Goal: Navigation & Orientation: Find specific page/section

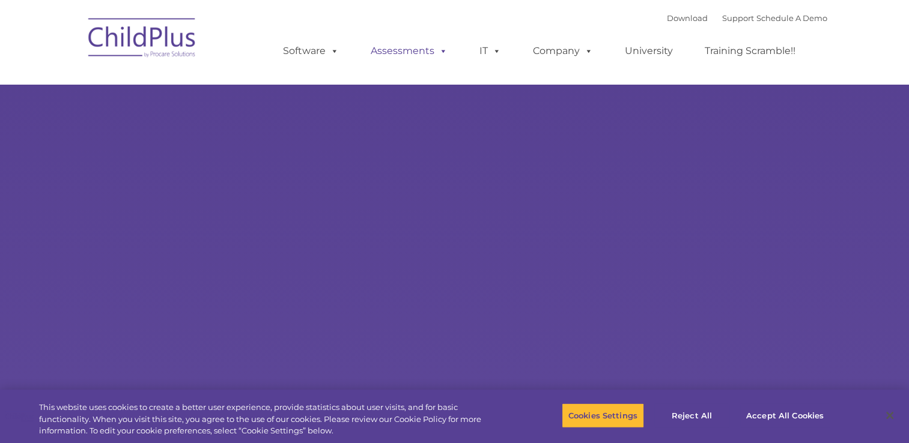
select select "MEDIUM"
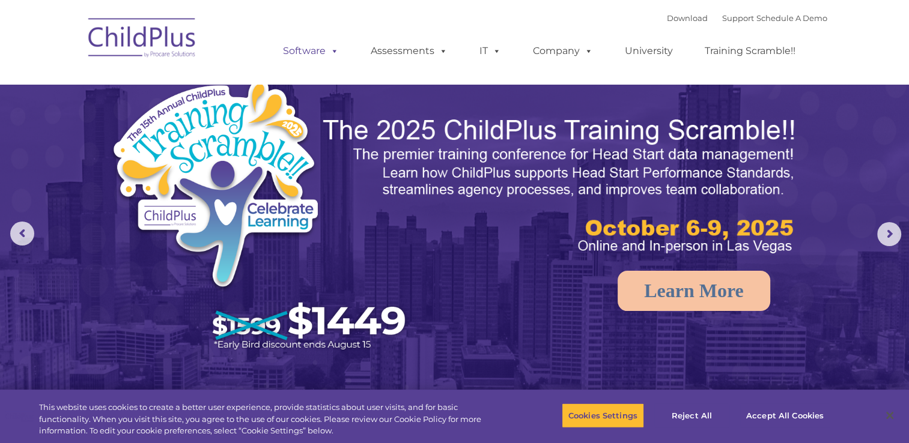
click at [303, 52] on link "Software" at bounding box center [311, 51] width 80 height 24
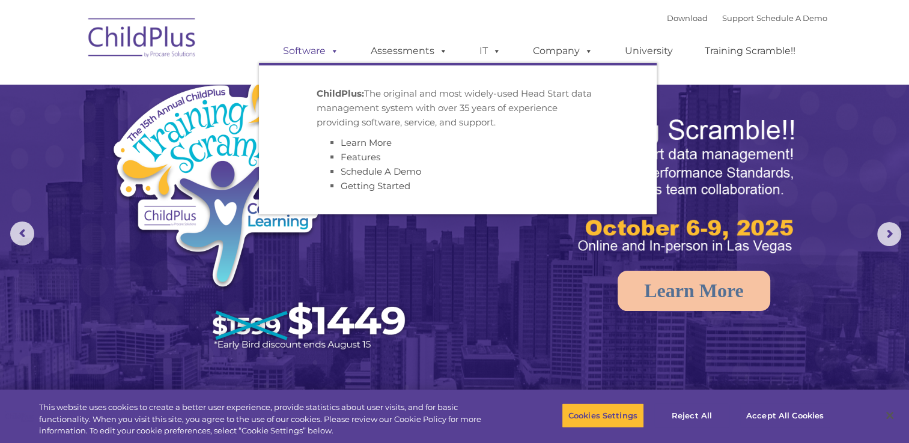
click at [311, 52] on link "Software" at bounding box center [311, 51] width 80 height 24
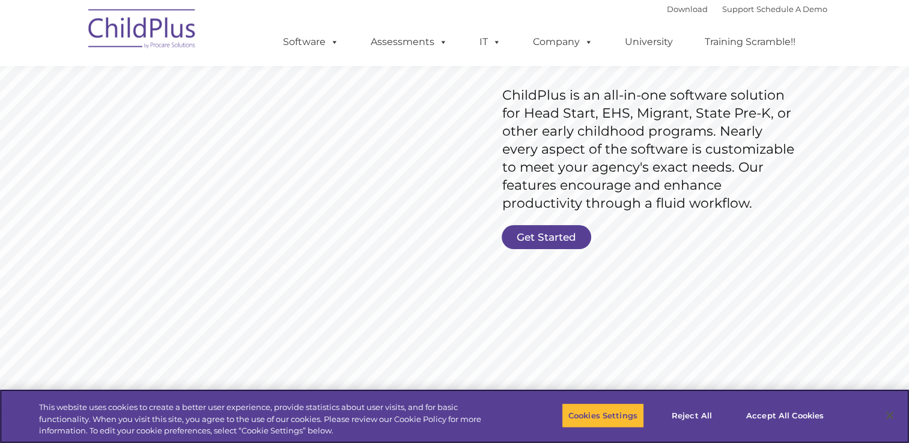
scroll to position [180, 0]
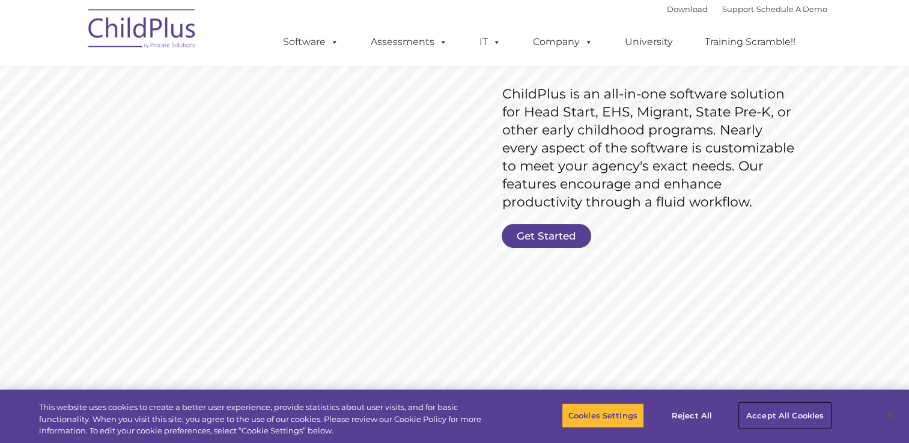
click at [768, 414] on button "Accept All Cookies" at bounding box center [784, 415] width 91 height 25
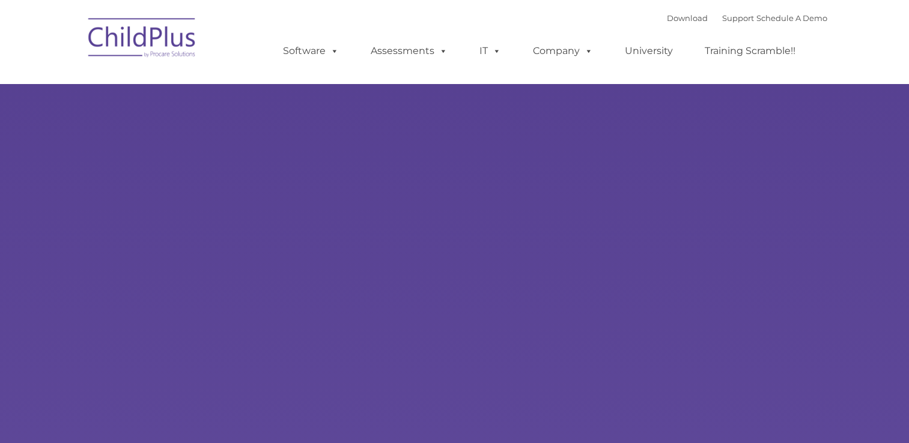
type input ""
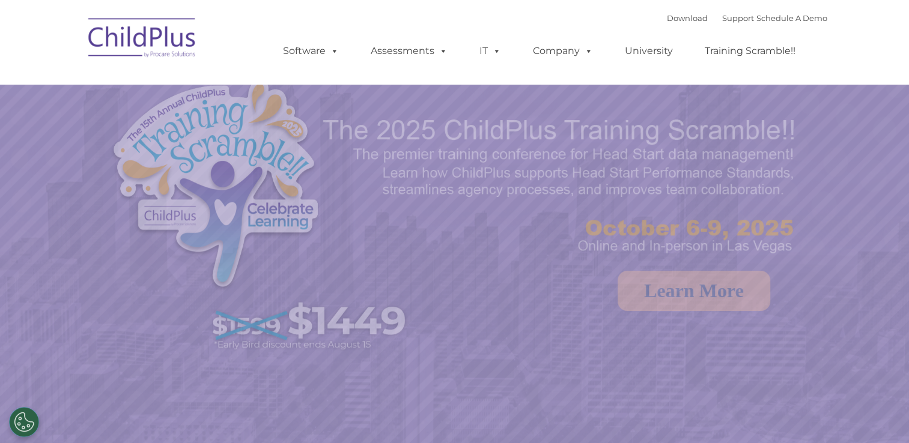
select select "MEDIUM"
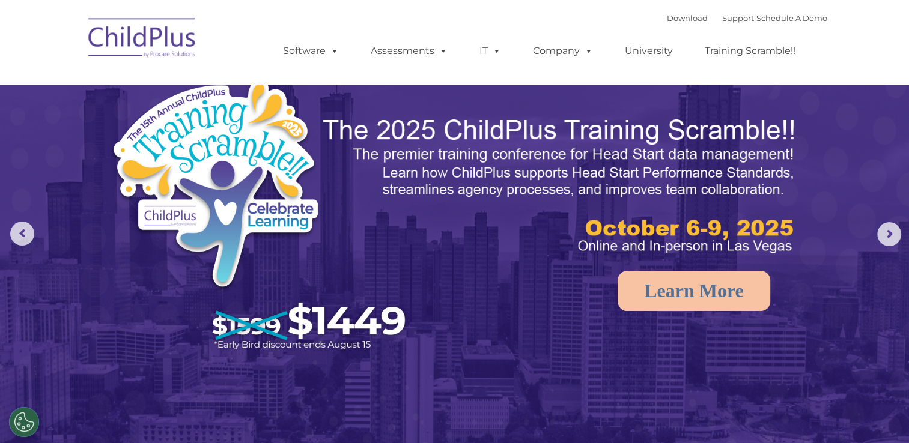
click at [647, 22] on div "Download Support | Schedule A Demo  MENU MENU Software ChildPlus: The original…" at bounding box center [543, 42] width 568 height 66
click at [667, 22] on link "Download" at bounding box center [687, 18] width 41 height 10
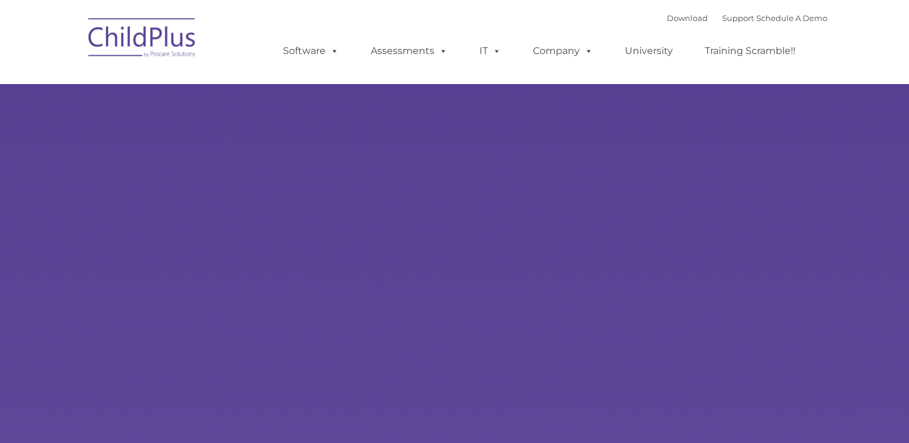
type input ""
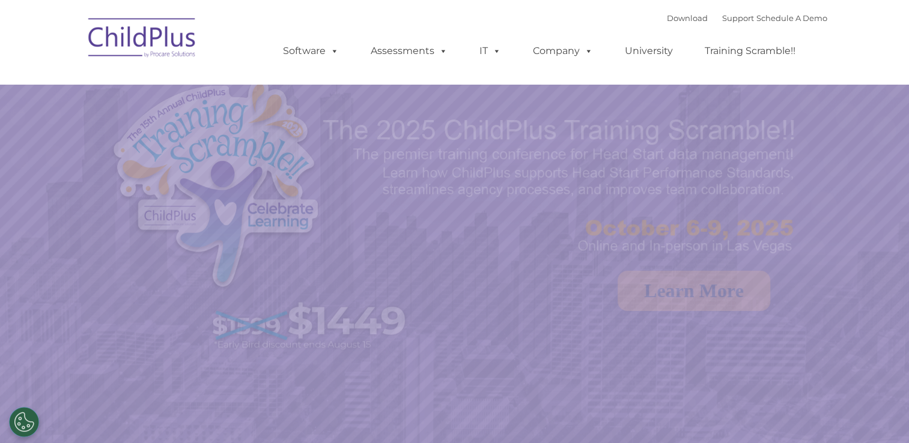
select select "MEDIUM"
